Goal: Navigation & Orientation: Find specific page/section

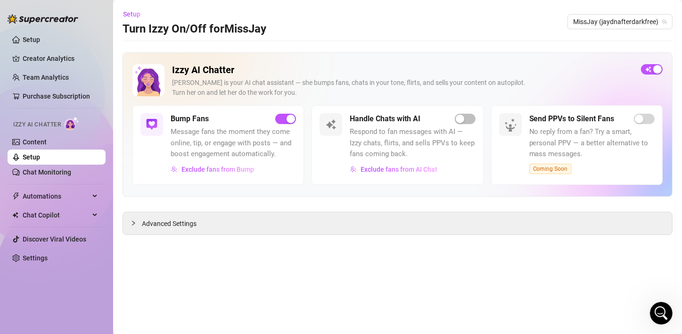
scroll to position [629, 0]
click at [464, 120] on button "button" at bounding box center [465, 119] width 21 height 10
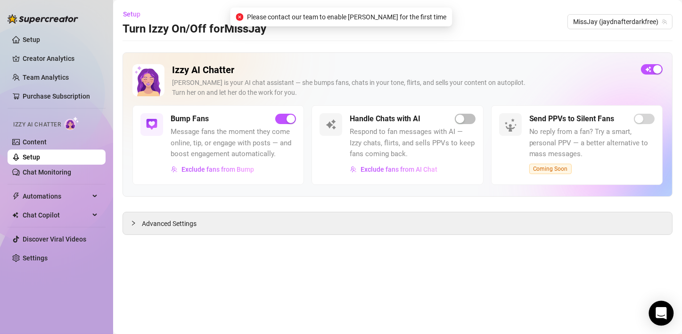
click at [659, 311] on icon "Open Intercom Messenger" at bounding box center [661, 313] width 11 height 12
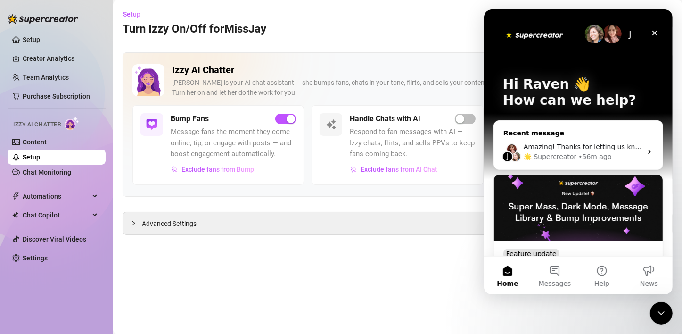
click at [587, 152] on div "• 56m ago" at bounding box center [594, 157] width 33 height 10
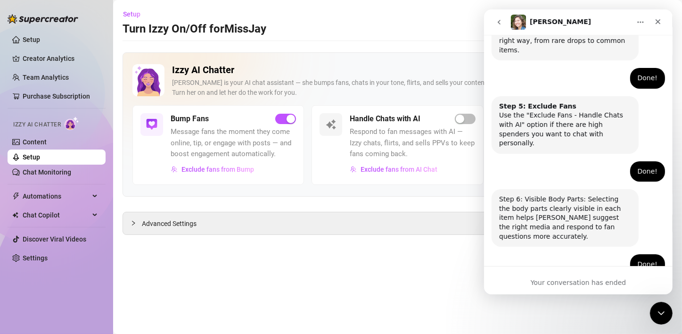
scroll to position [629, 0]
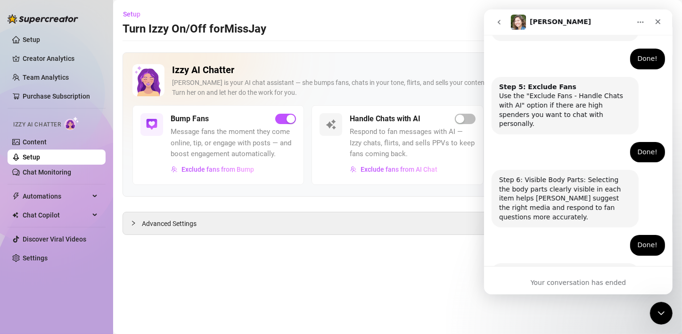
click at [498, 23] on icon "go back" at bounding box center [498, 22] width 3 height 5
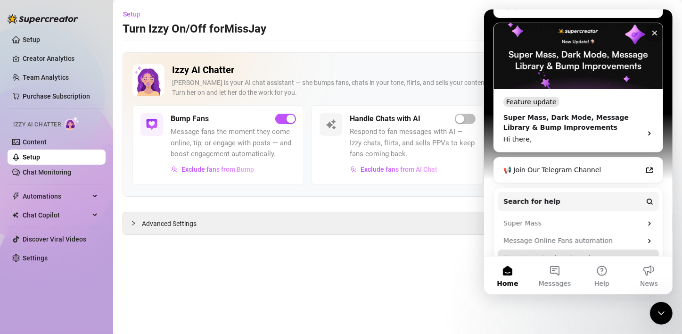
scroll to position [141, 0]
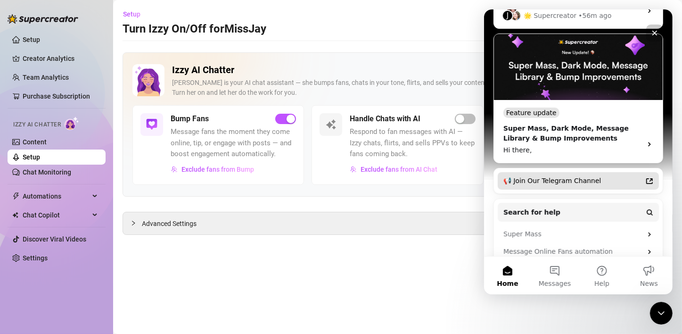
click at [607, 181] on div "📢 Join Our Telegram Channel" at bounding box center [572, 181] width 139 height 10
